Goal: Communication & Community: Share content

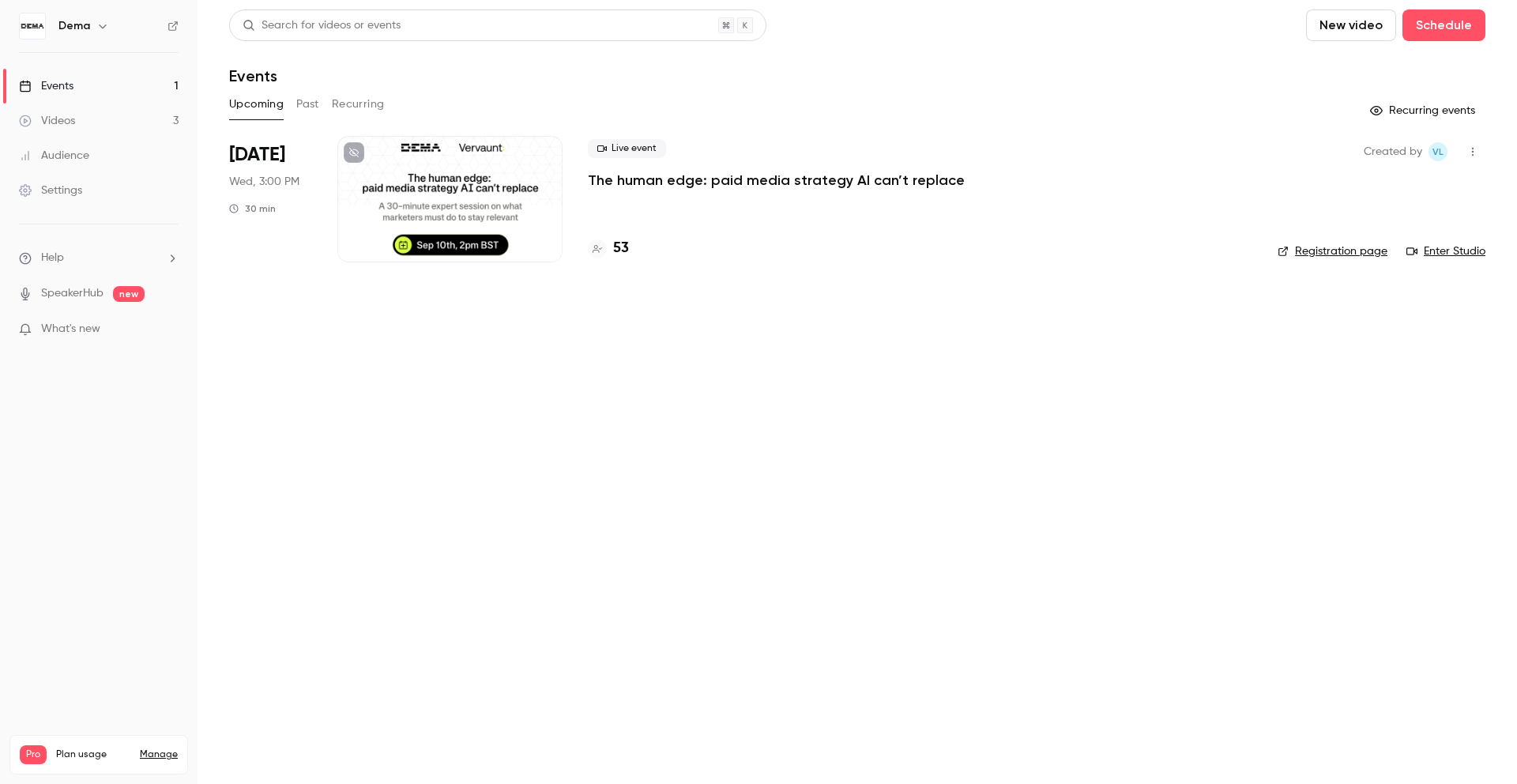
click at [614, 236] on div "Live event The human edge: paid media strategy AI can’t replace 53" at bounding box center [920, 199] width 665 height 126
click at [615, 242] on h4 "53" at bounding box center [621, 248] width 16 height 22
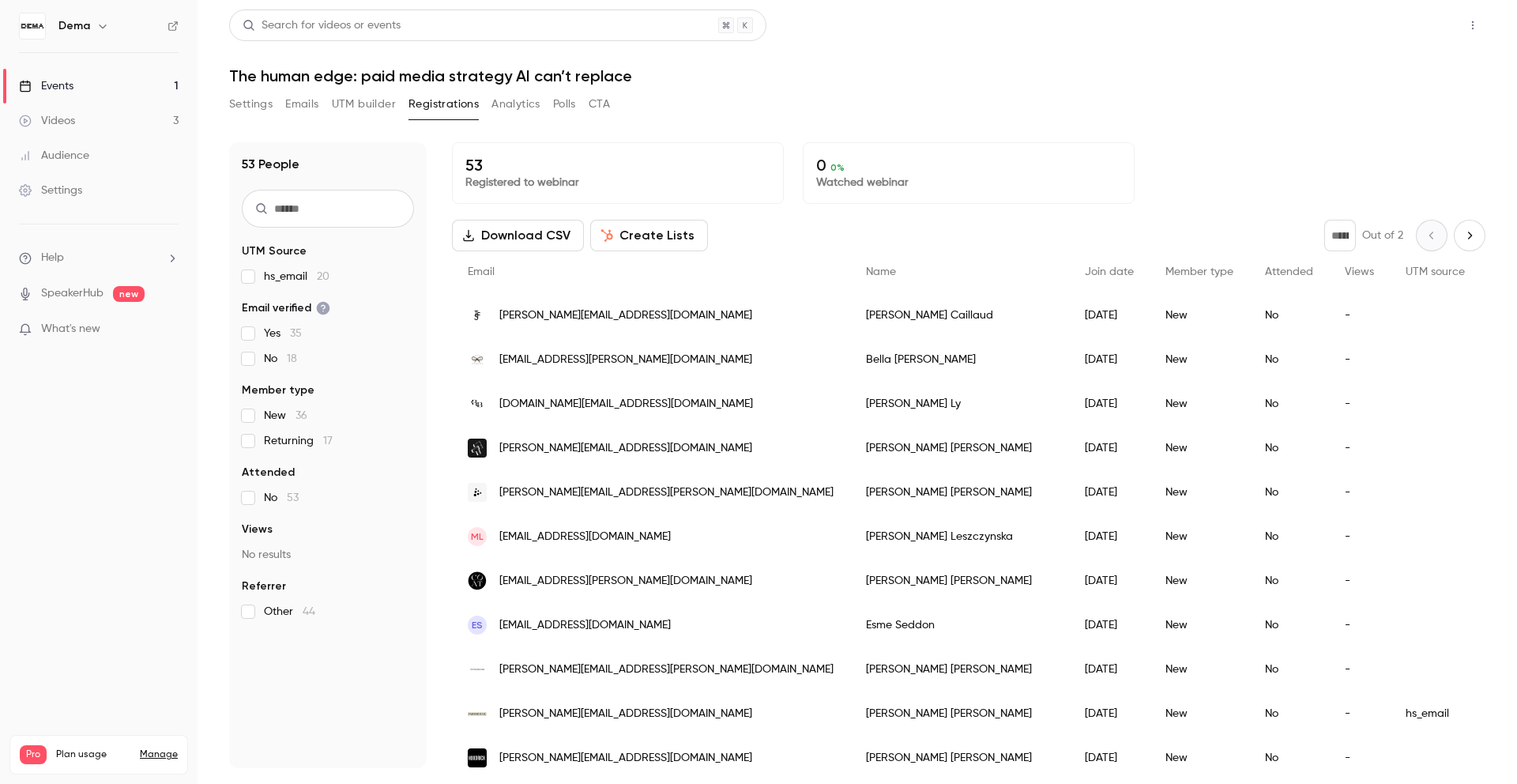
click at [1433, 22] on button "Share" at bounding box center [1417, 25] width 62 height 32
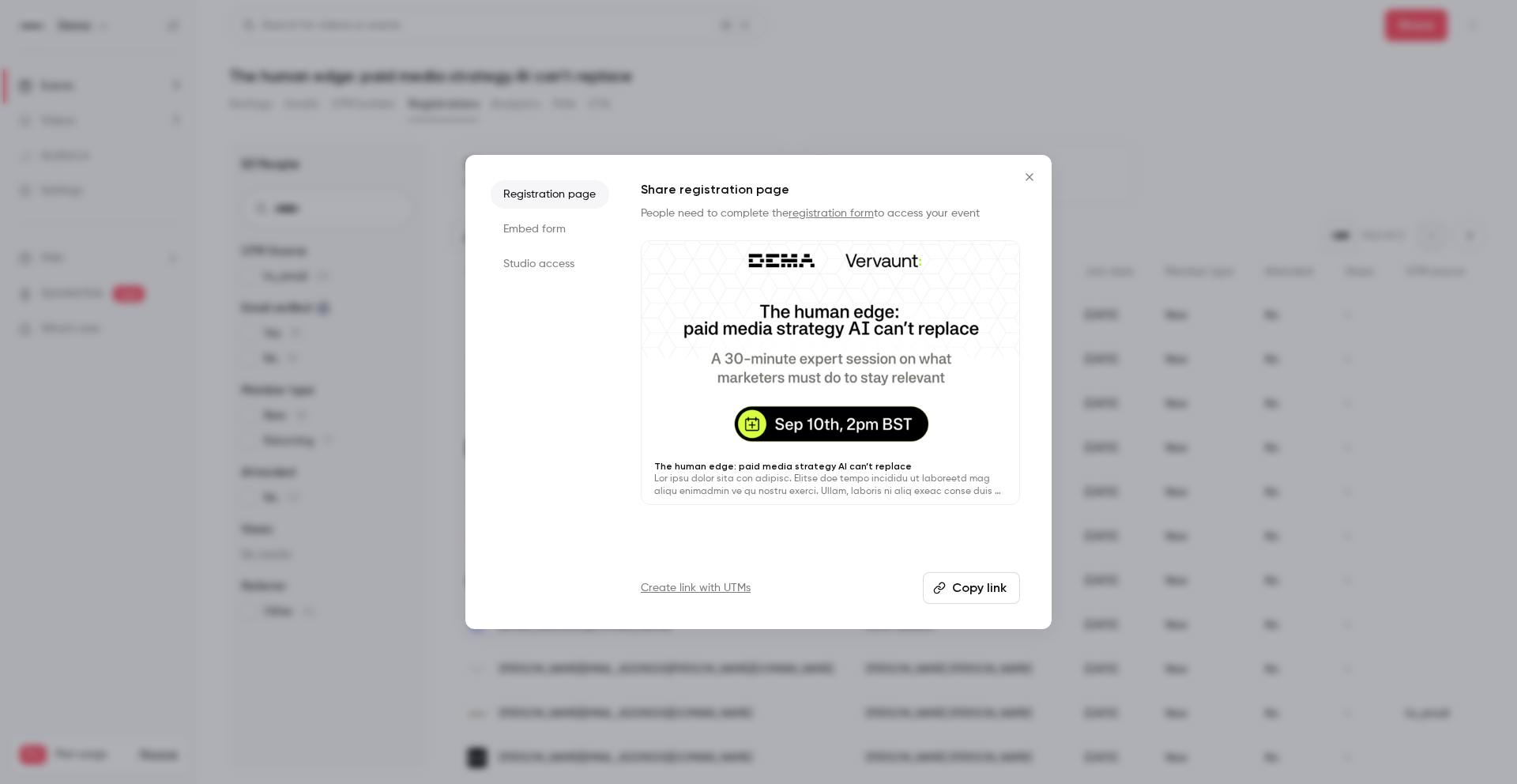
click at [969, 590] on button "Copy link" at bounding box center [972, 588] width 97 height 32
click at [1026, 177] on icon "Close" at bounding box center [1030, 177] width 19 height 13
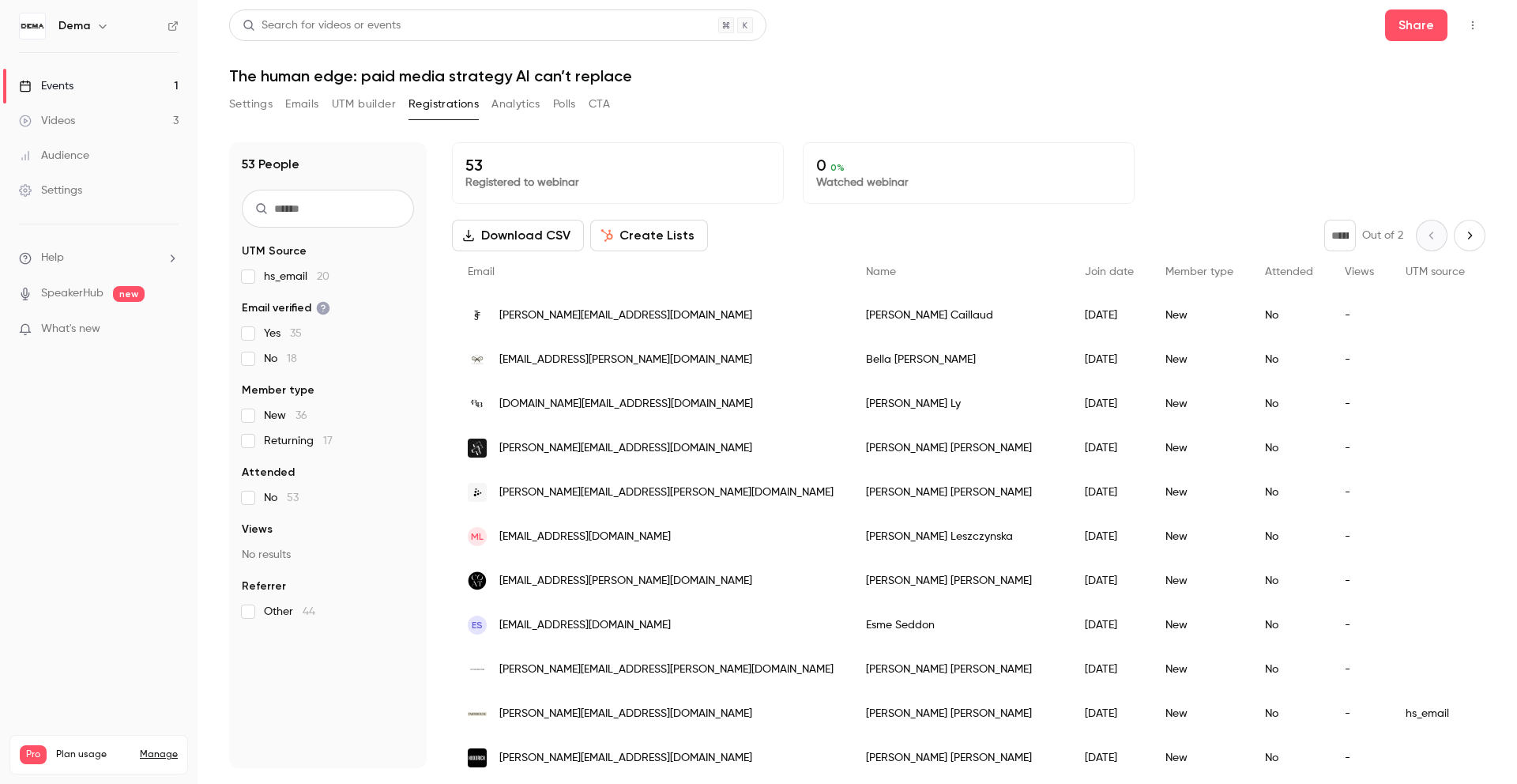
click at [1026, 177] on p "Watched webinar" at bounding box center [968, 183] width 305 height 16
